Goal: Transaction & Acquisition: Purchase product/service

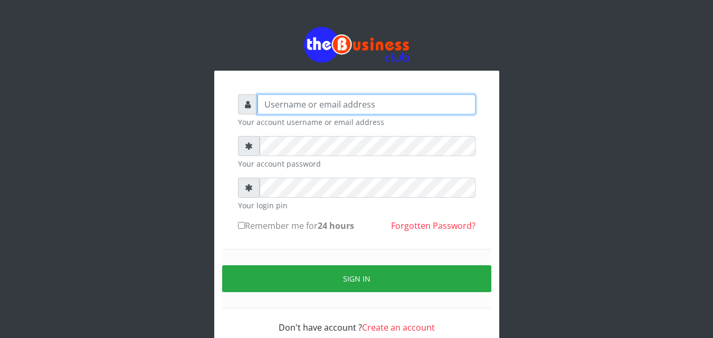
type input "[EMAIL_ADDRESS][DOMAIN_NAME]"
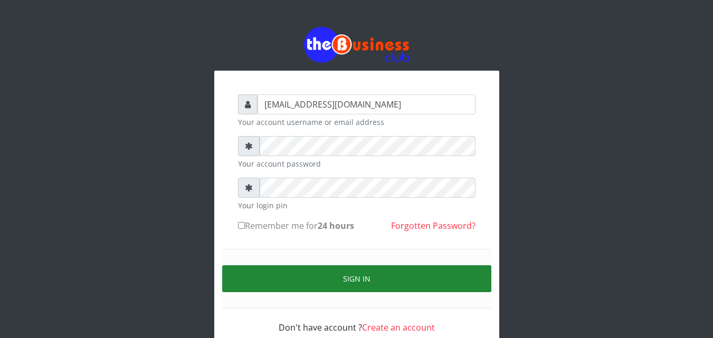
click at [314, 270] on button "Sign in" at bounding box center [356, 278] width 269 height 27
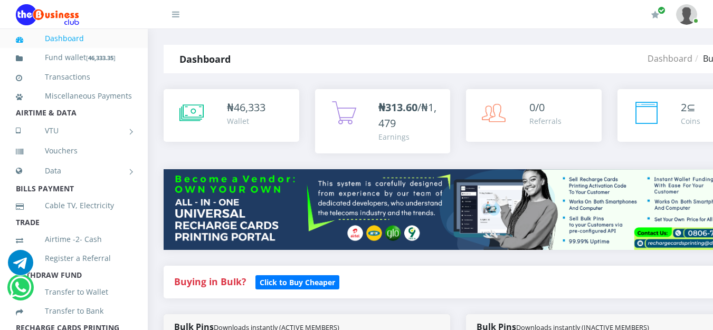
scroll to position [289, 0]
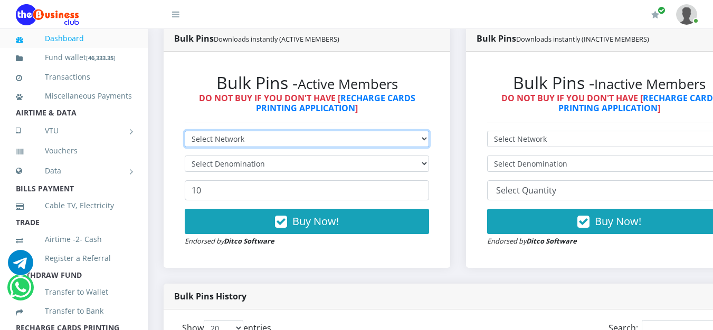
click at [414, 140] on select "Select Network MTN Globacom 9Mobile Airtel" at bounding box center [307, 139] width 244 height 16
select select "Airtel"
click at [185, 133] on select "Select Network MTN Globacom 9Mobile Airtel" at bounding box center [307, 139] width 244 height 16
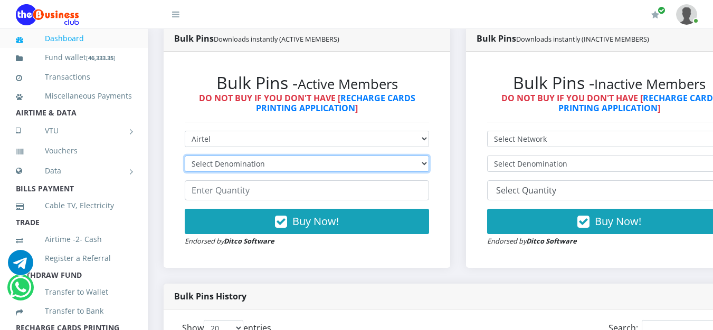
click at [423, 165] on select "Select Denomination Airtel NGN100 - ₦96.38 Airtel NGN200 - ₦192.76 Airtel NGN50…" at bounding box center [307, 164] width 244 height 16
select select "192.76-200"
click at [185, 158] on select "Select Denomination Airtel NGN100 - ₦96.38 Airtel NGN200 - ₦192.76 Airtel NGN50…" at bounding box center [307, 164] width 244 height 16
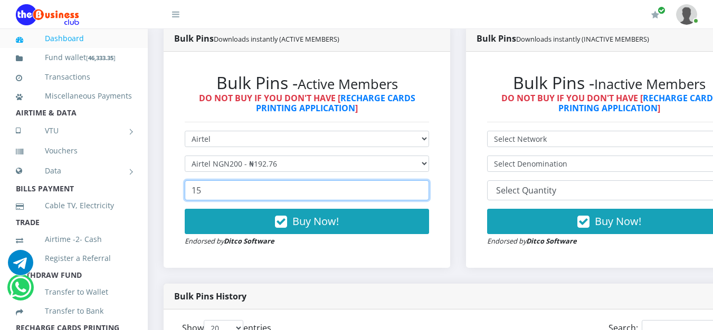
click at [425, 189] on input "15" at bounding box center [307, 190] width 244 height 20
click at [425, 189] on input "16" at bounding box center [307, 190] width 244 height 20
click at [425, 189] on input "17" at bounding box center [307, 190] width 244 height 20
click at [425, 189] on input "18" at bounding box center [307, 190] width 244 height 20
click at [425, 189] on input "19" at bounding box center [307, 190] width 244 height 20
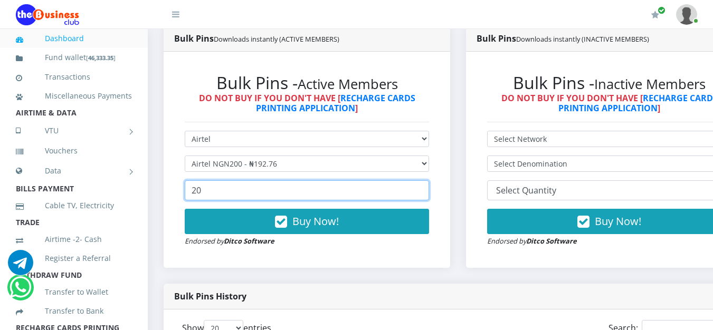
click at [425, 189] on input "20" at bounding box center [307, 190] width 244 height 20
click at [425, 189] on input "21" at bounding box center [307, 190] width 244 height 20
click at [425, 189] on input "22" at bounding box center [307, 190] width 244 height 20
click at [425, 189] on input "23" at bounding box center [307, 190] width 244 height 20
click at [425, 189] on input "24" at bounding box center [307, 190] width 244 height 20
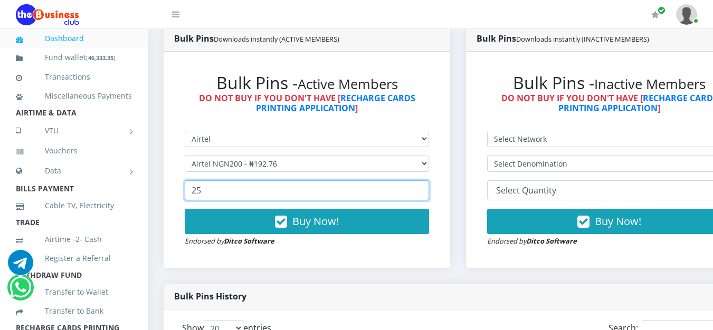
click at [425, 189] on input "25" at bounding box center [307, 190] width 244 height 20
click at [425, 189] on input "26" at bounding box center [307, 190] width 244 height 20
click at [425, 189] on input "27" at bounding box center [307, 190] width 244 height 20
click at [425, 189] on input "28" at bounding box center [307, 190] width 244 height 20
click at [425, 189] on input "29" at bounding box center [307, 190] width 244 height 20
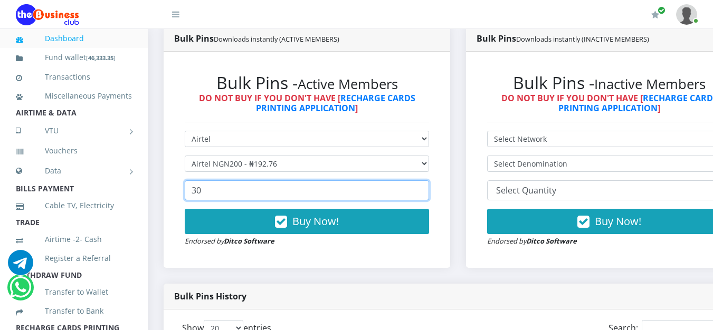
click at [425, 189] on input "30" at bounding box center [307, 190] width 244 height 20
click at [425, 189] on input "31" at bounding box center [307, 190] width 244 height 20
click at [425, 189] on input "32" at bounding box center [307, 190] width 244 height 20
click at [425, 189] on input "33" at bounding box center [307, 190] width 244 height 20
click at [425, 189] on input "34" at bounding box center [307, 190] width 244 height 20
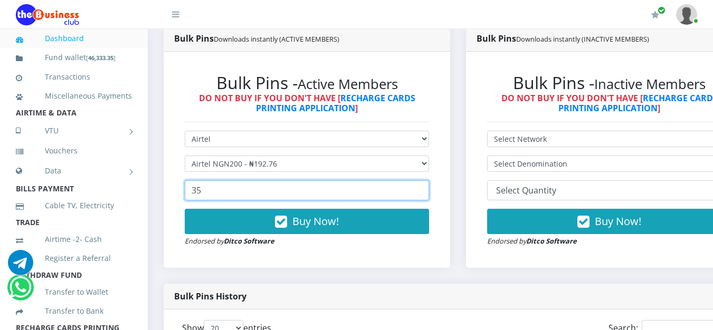
click at [425, 189] on input "35" at bounding box center [307, 190] width 244 height 20
click at [425, 189] on input "36" at bounding box center [307, 190] width 244 height 20
click at [425, 189] on input "37" at bounding box center [307, 190] width 244 height 20
click at [425, 189] on input "38" at bounding box center [307, 190] width 244 height 20
click at [425, 189] on input "39" at bounding box center [307, 190] width 244 height 20
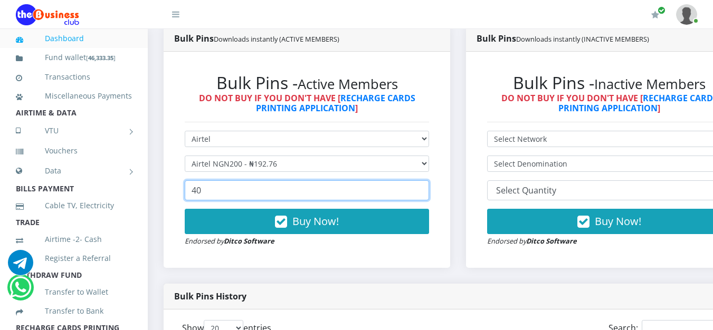
type input "40"
click at [425, 189] on input "40" at bounding box center [307, 190] width 244 height 20
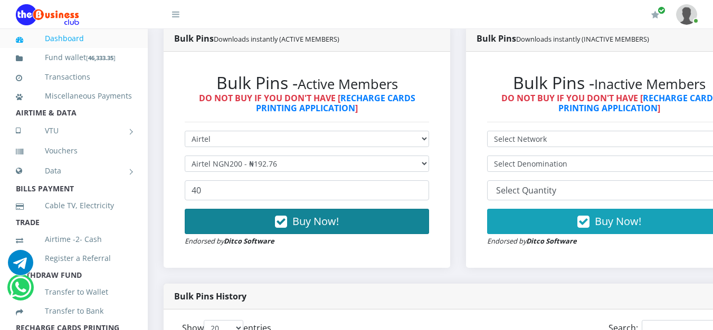
click at [364, 228] on button "Buy Now!" at bounding box center [307, 221] width 244 height 25
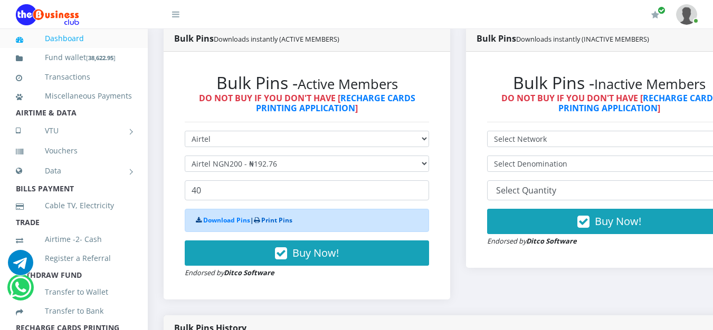
click at [285, 224] on link "Print Pins" at bounding box center [276, 220] width 31 height 9
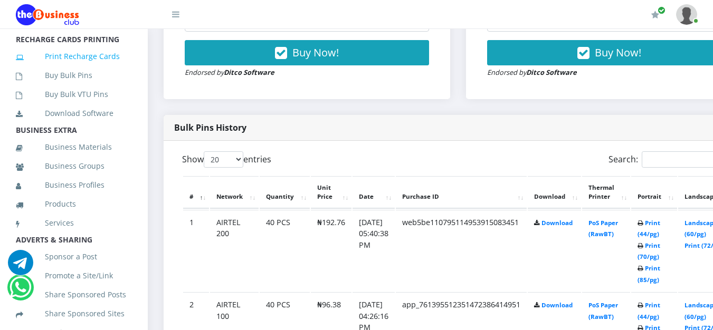
scroll to position [302, 0]
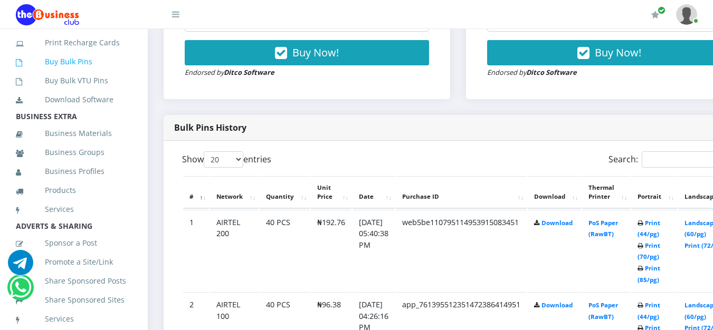
click at [68, 74] on link "Buy Bulk Pins" at bounding box center [74, 62] width 116 height 24
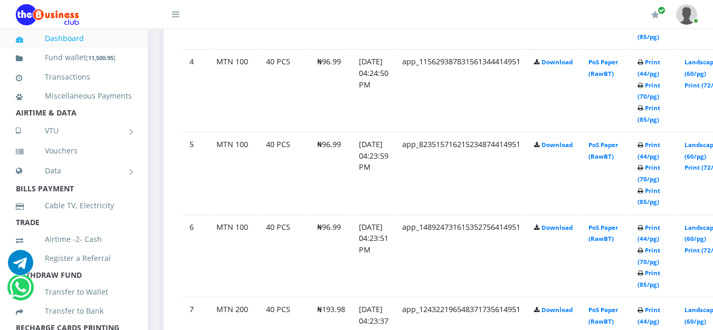
scroll to position [577, 0]
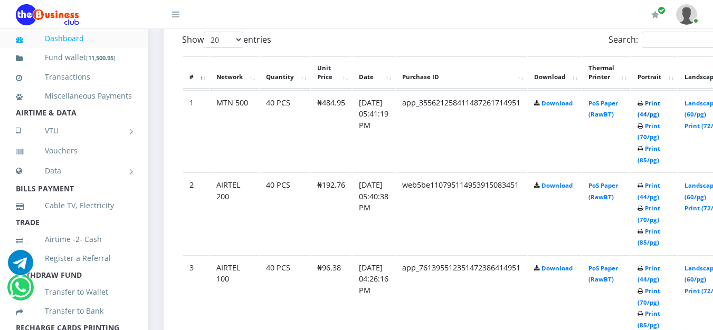
click at [660, 107] on link "Print (44/pg)" at bounding box center [648, 109] width 23 height 20
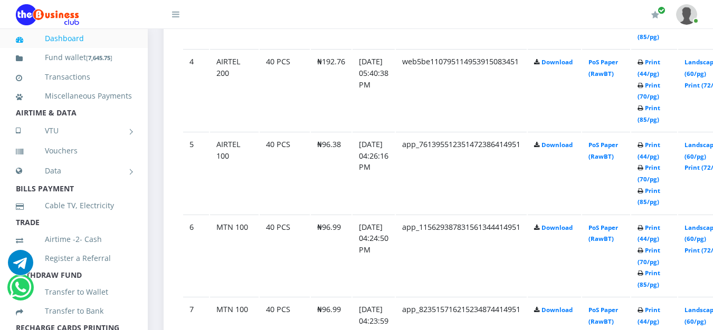
scroll to position [577, 0]
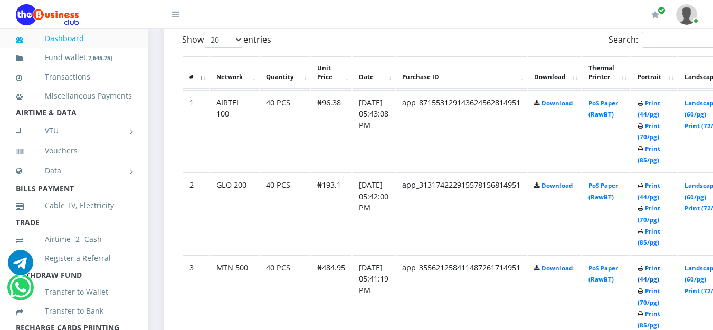
click at [660, 269] on link "Print (44/pg)" at bounding box center [648, 274] width 23 height 20
click at [660, 108] on link "Print (44/pg)" at bounding box center [648, 109] width 23 height 20
click at [660, 188] on link "Print (44/pg)" at bounding box center [648, 191] width 23 height 20
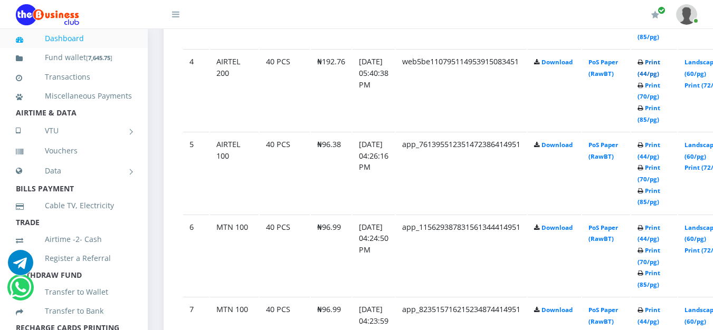
click at [660, 66] on link "Print (44/pg)" at bounding box center [648, 68] width 23 height 20
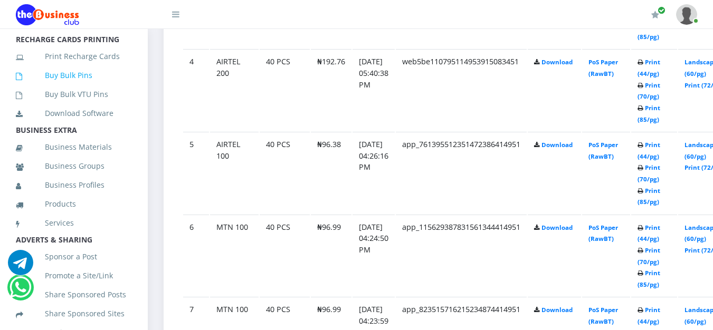
click at [61, 88] on link "Buy Bulk Pins" at bounding box center [74, 75] width 116 height 24
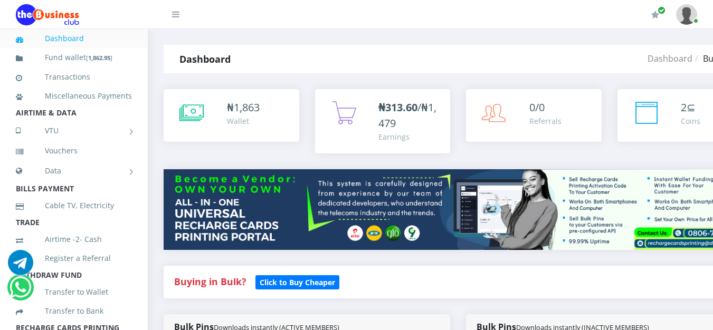
scroll to position [289, 0]
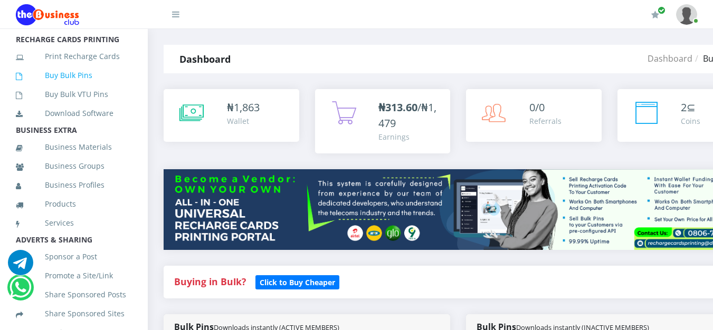
click at [92, 88] on link "Buy Bulk Pins" at bounding box center [74, 75] width 116 height 24
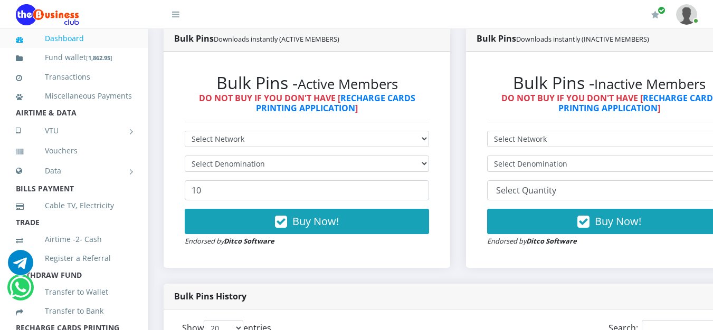
scroll to position [577, 0]
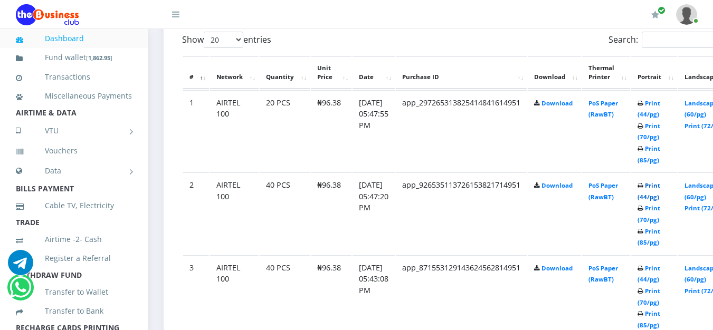
click at [660, 191] on link "Print (44/pg)" at bounding box center [648, 191] width 23 height 20
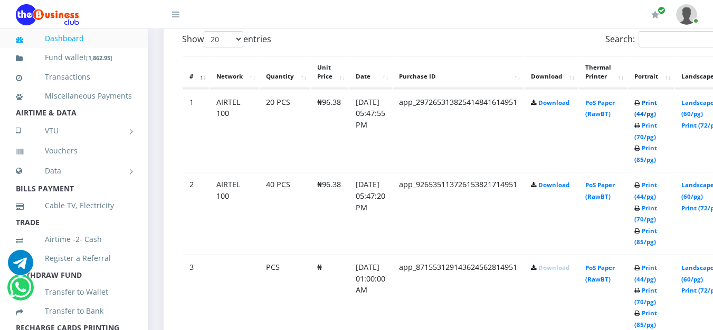
click at [657, 105] on link "Print (44/pg)" at bounding box center [645, 109] width 23 height 20
